Goal: Task Accomplishment & Management: Manage account settings

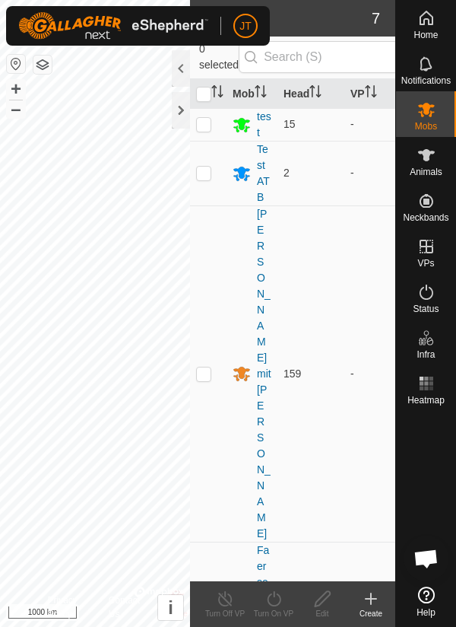
click at [178, 117] on div at bounding box center [181, 110] width 18 height 36
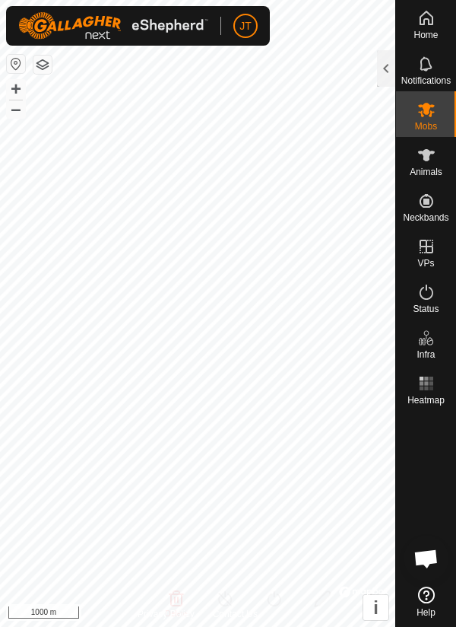
click at [383, 75] on div at bounding box center [386, 68] width 18 height 36
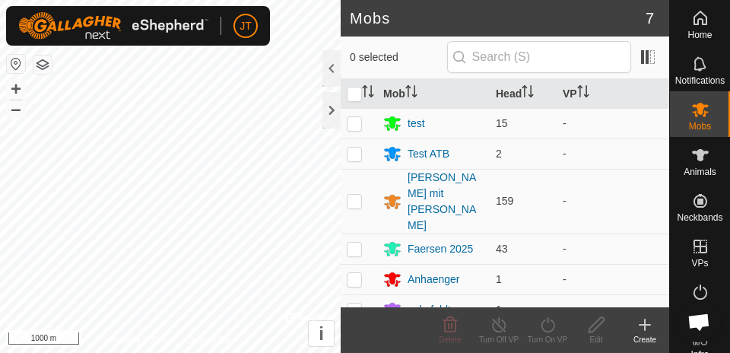
scroll to position [17, 0]
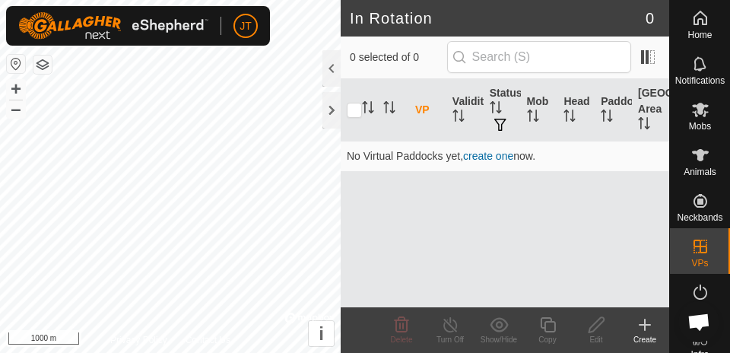
click at [332, 113] on div at bounding box center [331, 110] width 18 height 36
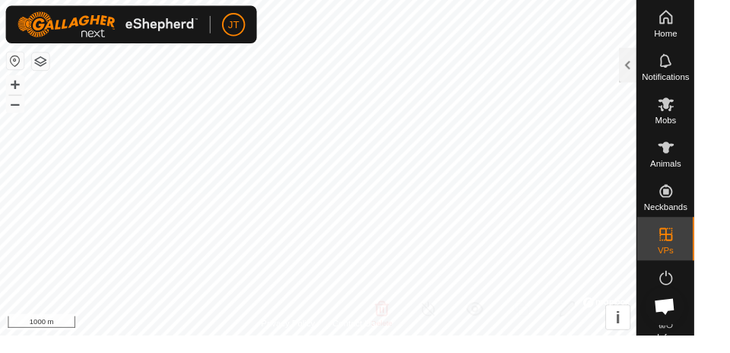
click at [652, 65] on div at bounding box center [660, 68] width 18 height 36
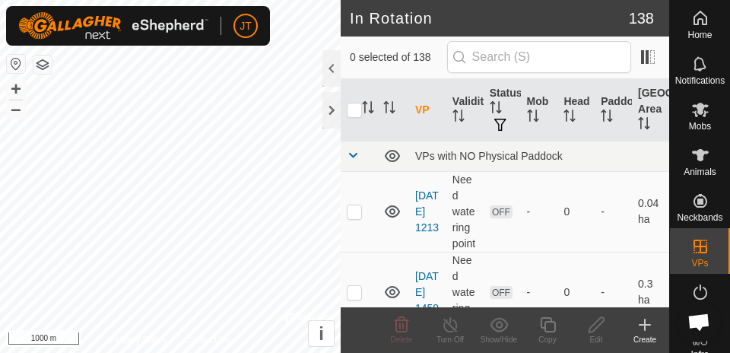
click at [351, 154] on span at bounding box center [353, 155] width 12 height 12
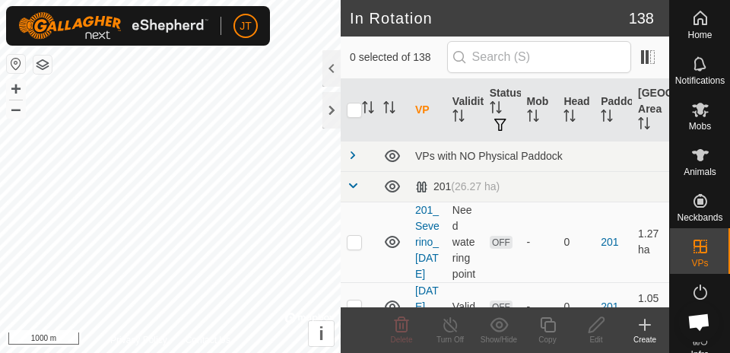
click at [391, 160] on icon at bounding box center [392, 156] width 15 height 12
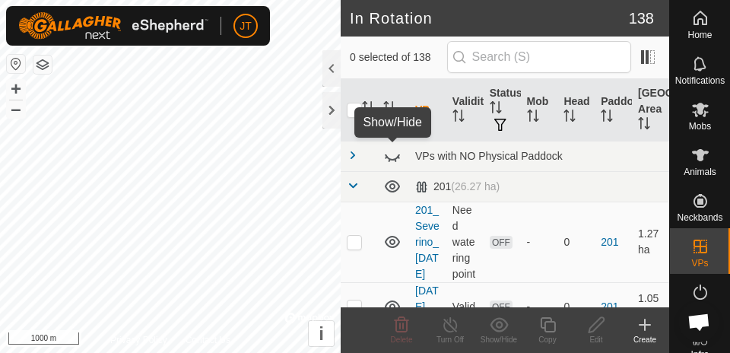
click at [355, 183] on span at bounding box center [353, 185] width 12 height 12
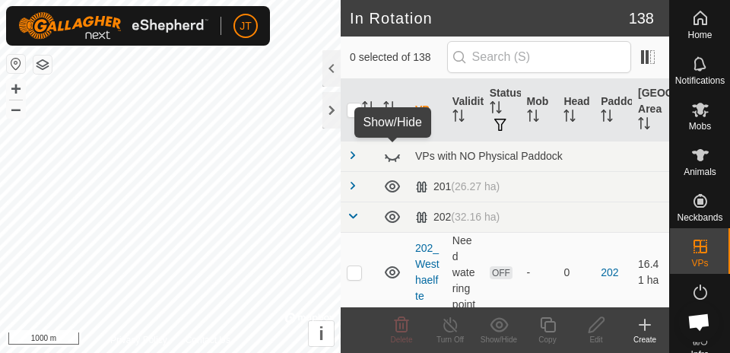
click at [388, 186] on icon at bounding box center [392, 186] width 18 height 18
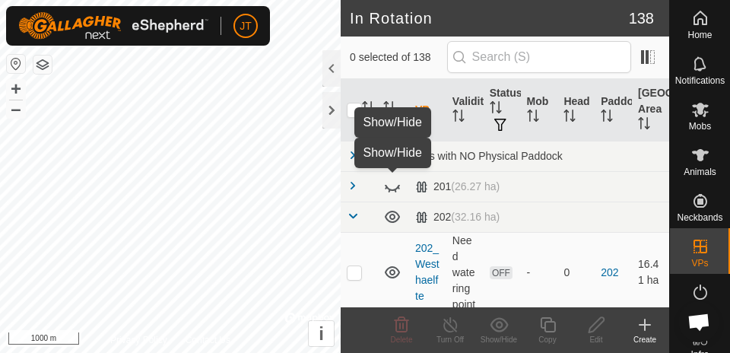
click at [352, 214] on span at bounding box center [353, 216] width 12 height 12
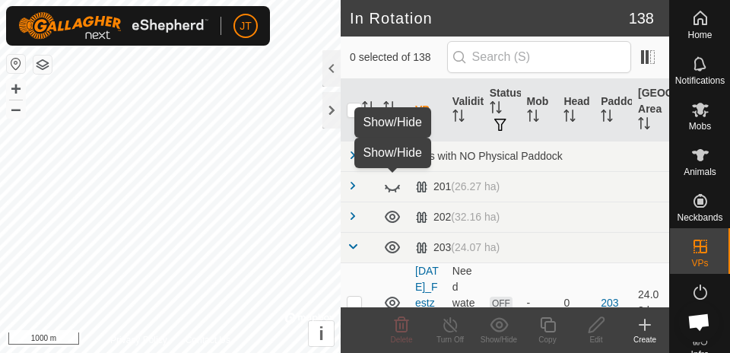
click at [388, 219] on icon at bounding box center [392, 217] width 18 height 18
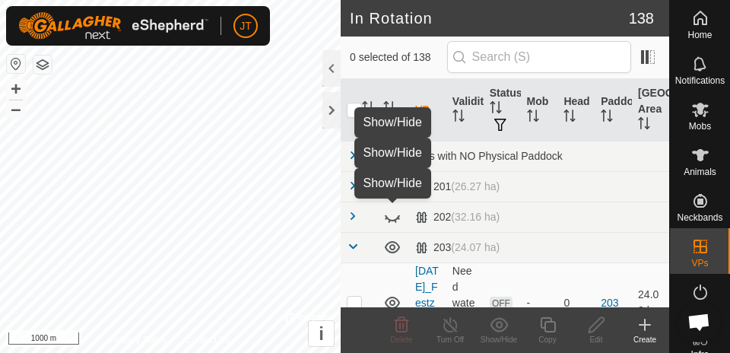
click at [351, 248] on span at bounding box center [353, 246] width 12 height 12
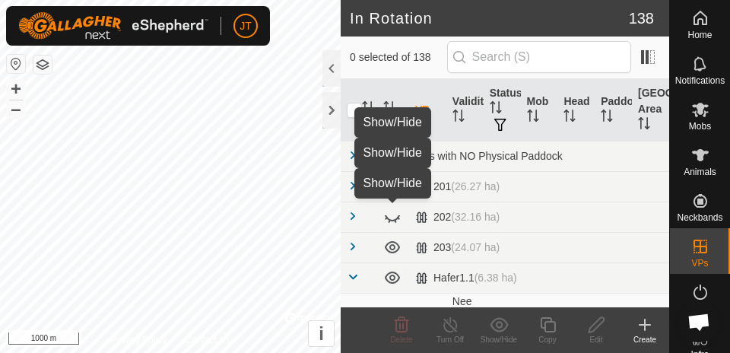
click at [389, 248] on icon at bounding box center [392, 247] width 15 height 12
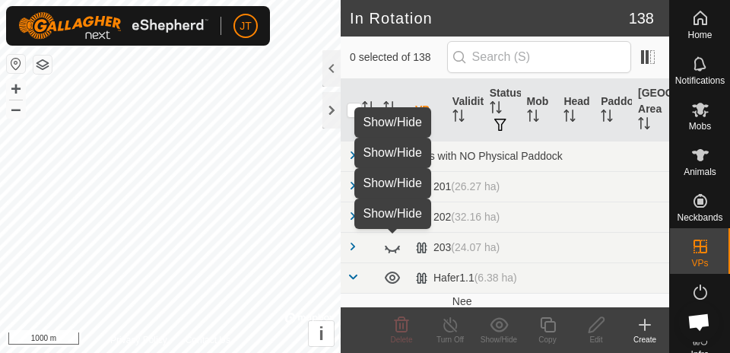
click at [354, 278] on span at bounding box center [353, 277] width 12 height 12
click at [389, 279] on icon at bounding box center [392, 277] width 18 height 18
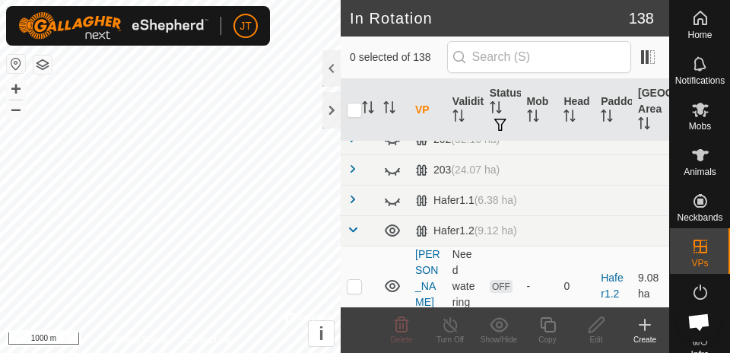
scroll to position [92, 0]
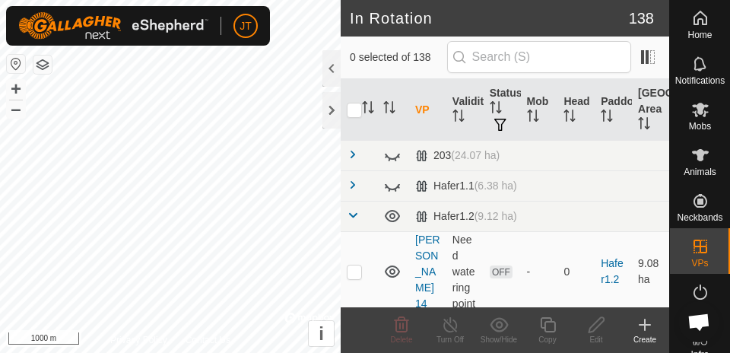
click at [348, 217] on span at bounding box center [353, 215] width 12 height 12
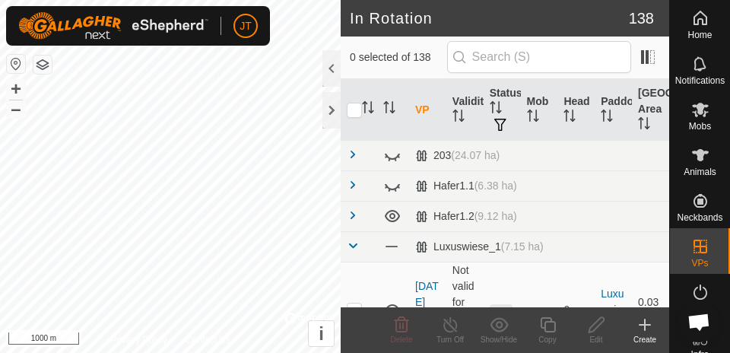
click at [387, 220] on icon at bounding box center [392, 216] width 15 height 12
click at [347, 248] on span at bounding box center [353, 246] width 12 height 12
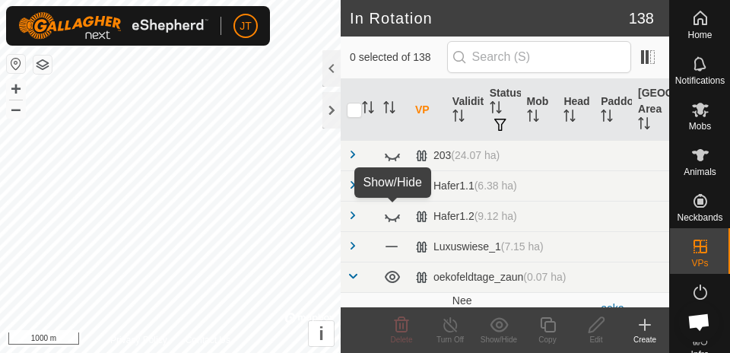
click at [395, 249] on span at bounding box center [391, 246] width 17 height 17
click at [351, 272] on span at bounding box center [353, 276] width 12 height 12
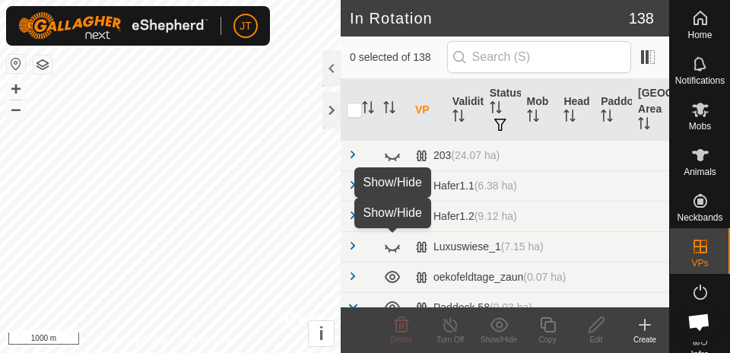
click at [389, 275] on icon at bounding box center [392, 277] width 18 height 18
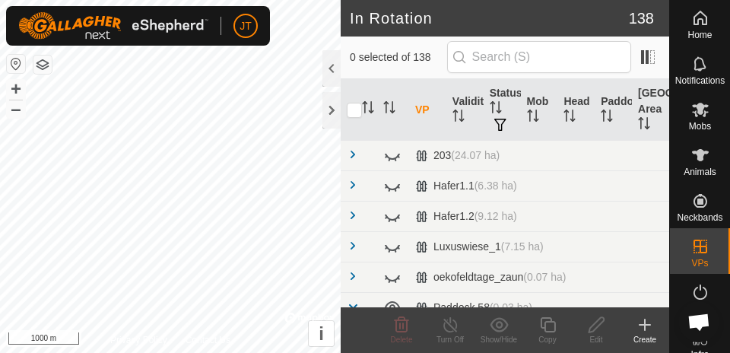
scroll to position [192, 0]
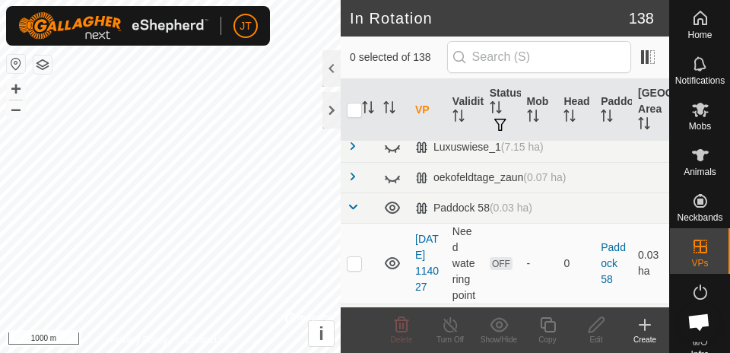
click at [350, 208] on span at bounding box center [353, 207] width 12 height 12
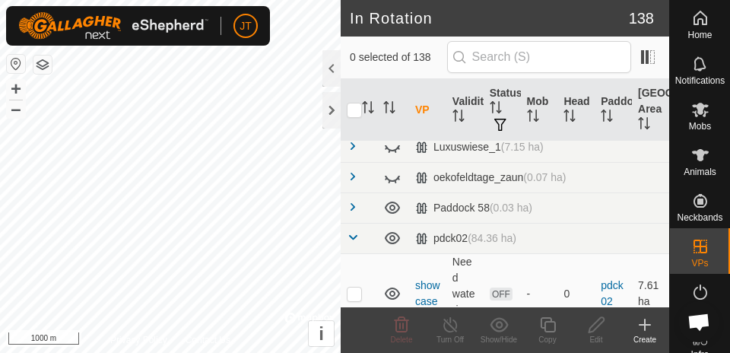
click at [386, 208] on icon at bounding box center [392, 208] width 15 height 12
click at [352, 239] on span at bounding box center [353, 237] width 12 height 12
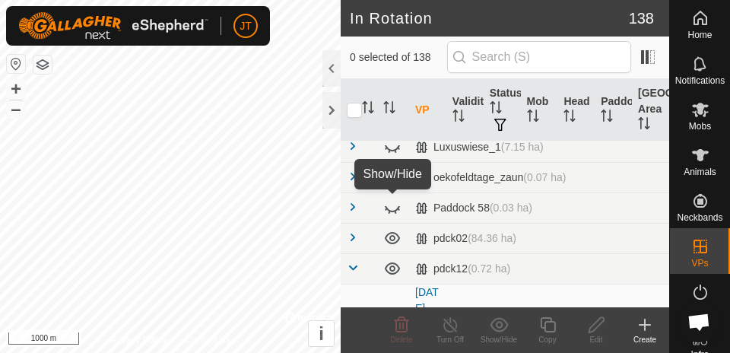
click at [389, 243] on icon at bounding box center [392, 238] width 15 height 12
click at [357, 269] on span at bounding box center [353, 268] width 12 height 12
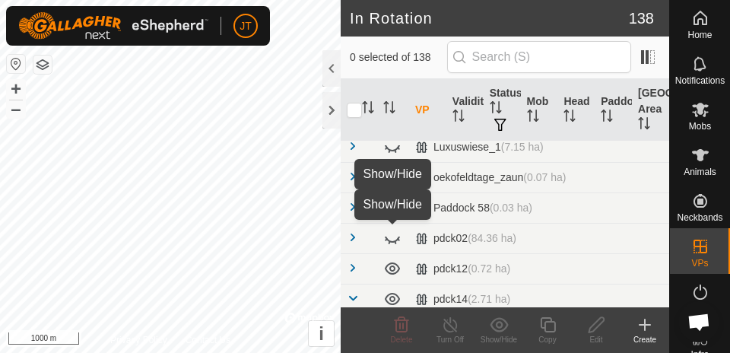
click at [396, 274] on icon at bounding box center [392, 268] width 18 height 18
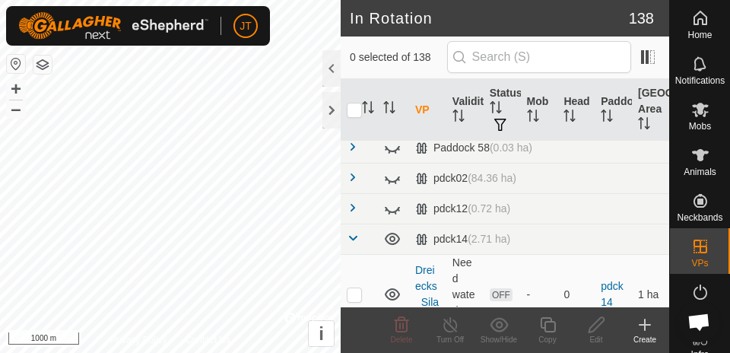
scroll to position [275, 0]
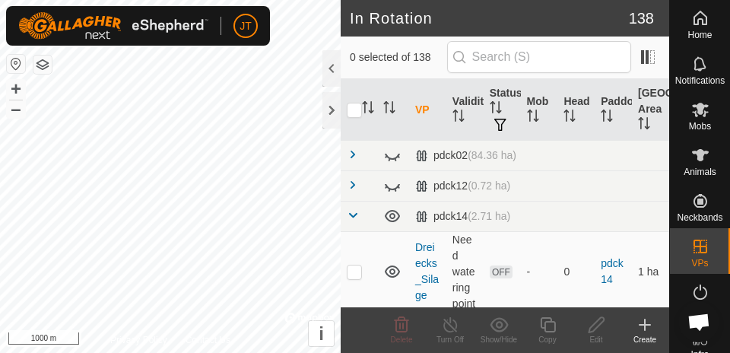
click at [354, 217] on span at bounding box center [353, 215] width 12 height 12
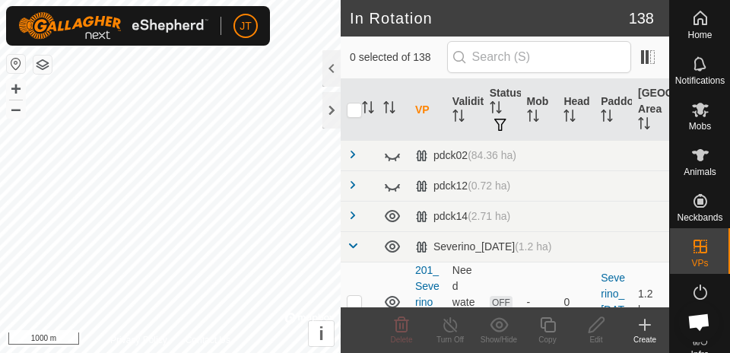
click at [389, 217] on icon at bounding box center [392, 216] width 18 height 18
click at [358, 246] on span at bounding box center [353, 246] width 12 height 12
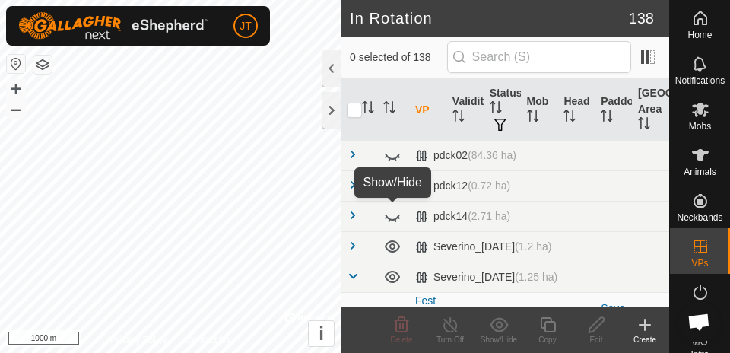
click at [388, 248] on icon at bounding box center [392, 246] width 18 height 18
click at [354, 278] on span at bounding box center [353, 276] width 12 height 12
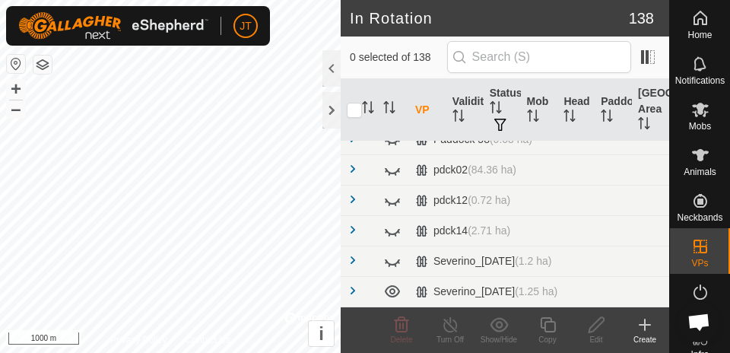
scroll to position [260, 0]
click at [395, 285] on icon at bounding box center [392, 291] width 18 height 18
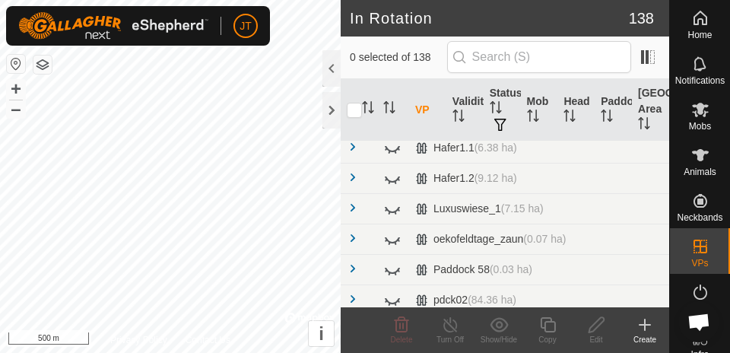
scroll to position [135, 0]
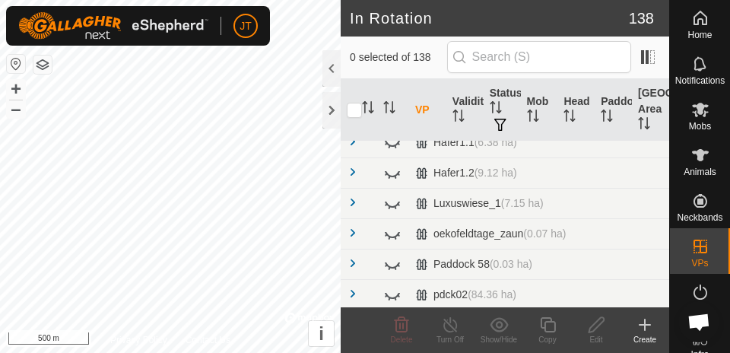
click at [350, 198] on span at bounding box center [353, 202] width 12 height 12
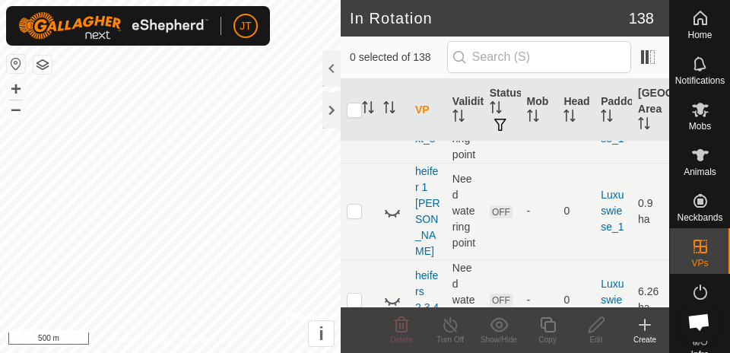
scroll to position [1020, 0]
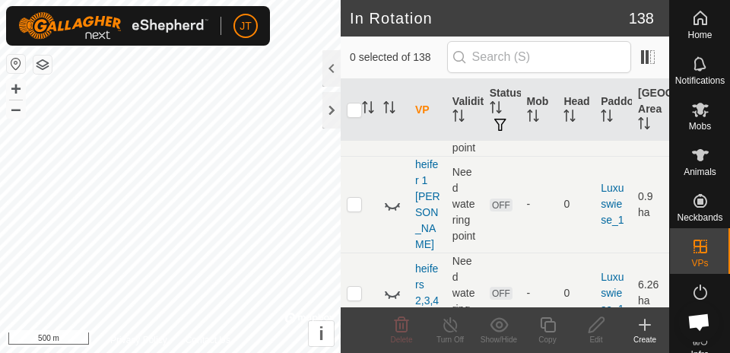
click at [355, 198] on p-checkbox at bounding box center [354, 204] width 15 height 12
click at [357, 198] on p-checkbox at bounding box center [354, 204] width 15 height 12
checkbox input "false"
click at [390, 195] on icon at bounding box center [392, 204] width 18 height 18
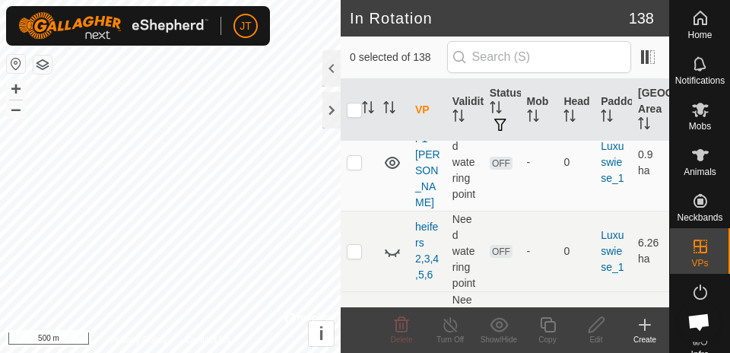
scroll to position [1063, 0]
click at [395, 333] on icon at bounding box center [396, 334] width 2 height 3
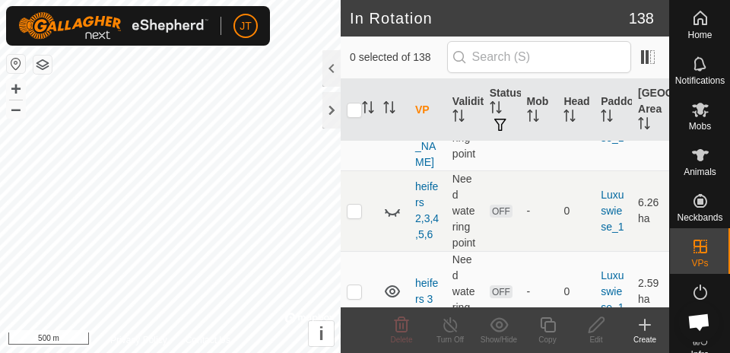
scroll to position [1164, 0]
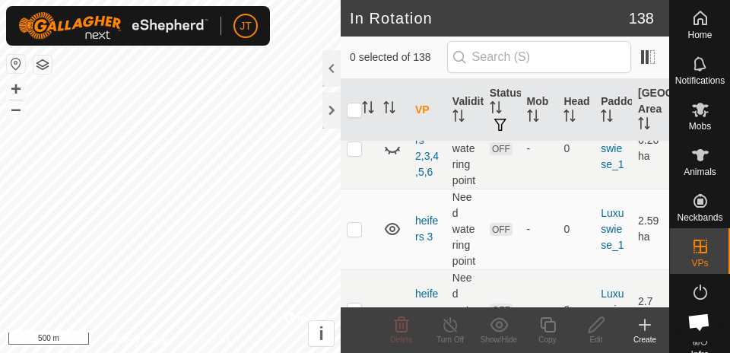
click at [395, 300] on icon at bounding box center [392, 309] width 18 height 18
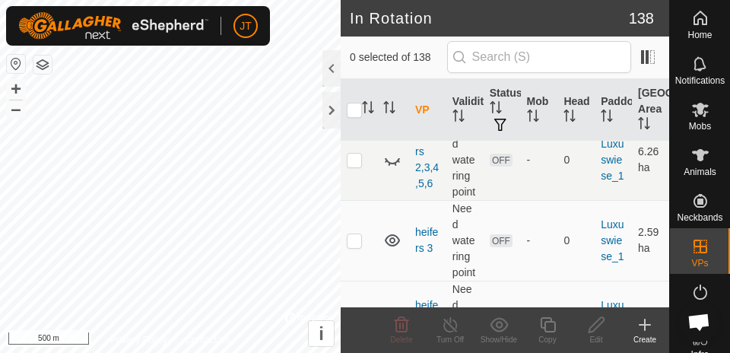
scroll to position [1145, 0]
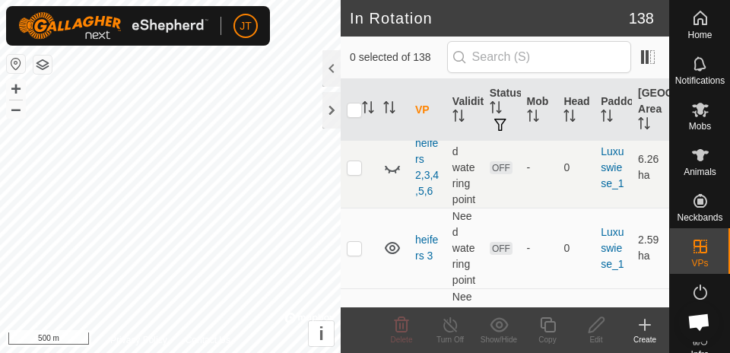
click at [389, 242] on icon at bounding box center [392, 248] width 15 height 12
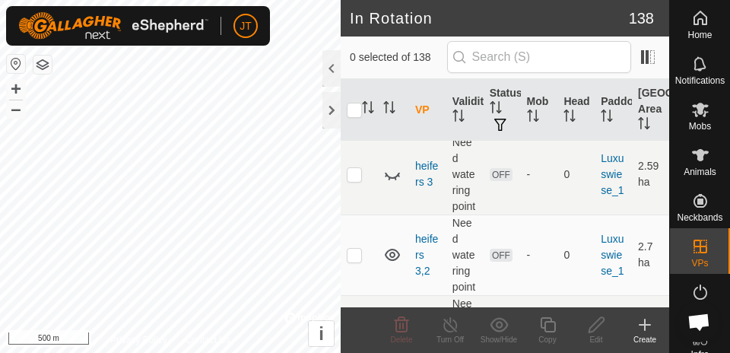
scroll to position [1243, 0]
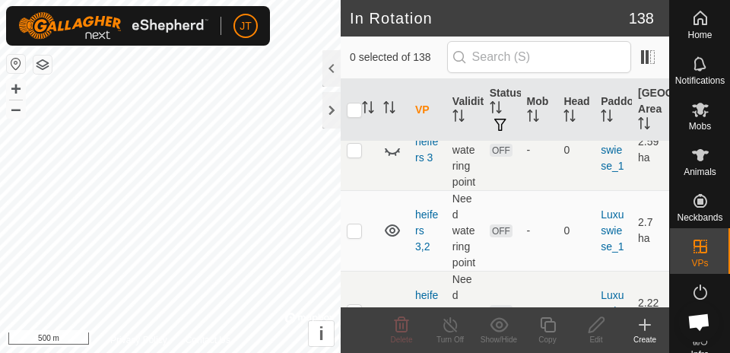
click at [389, 314] on icon at bounding box center [390, 315] width 2 height 3
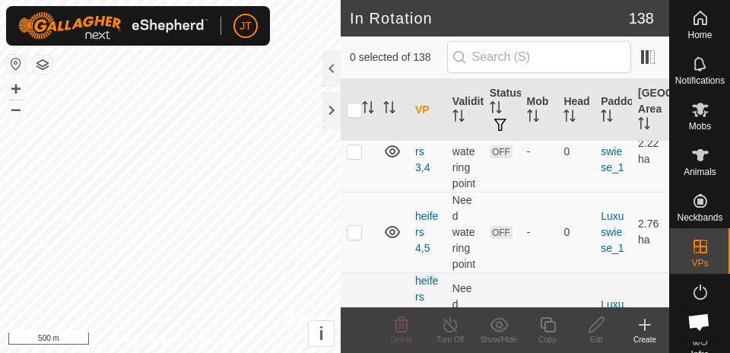
scroll to position [1411, 0]
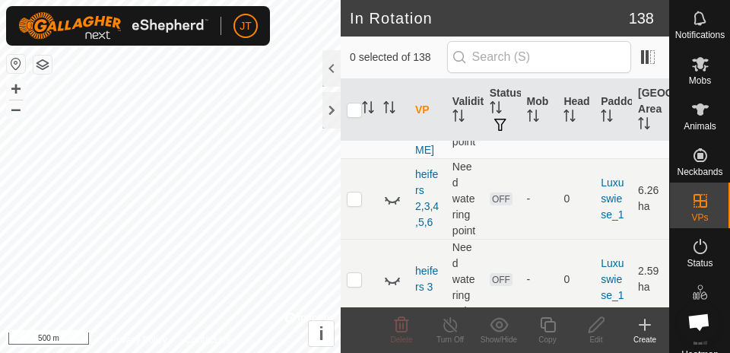
scroll to position [0, 0]
